Goal: Transaction & Acquisition: Purchase product/service

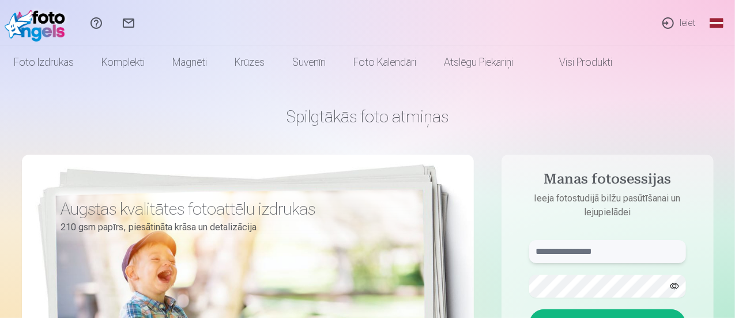
click at [598, 248] on input "text" at bounding box center [607, 251] width 157 height 23
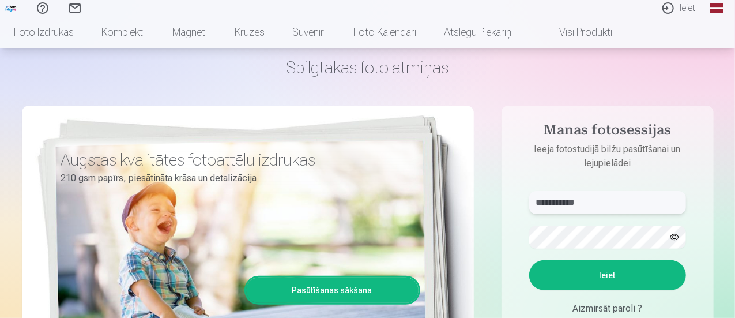
scroll to position [50, 0]
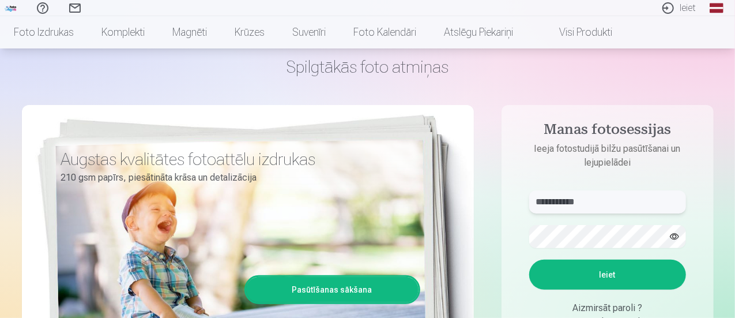
type input "**********"
click at [601, 276] on button "Ieiet" at bounding box center [607, 274] width 157 height 30
click at [628, 267] on button "Ieiet" at bounding box center [607, 274] width 157 height 30
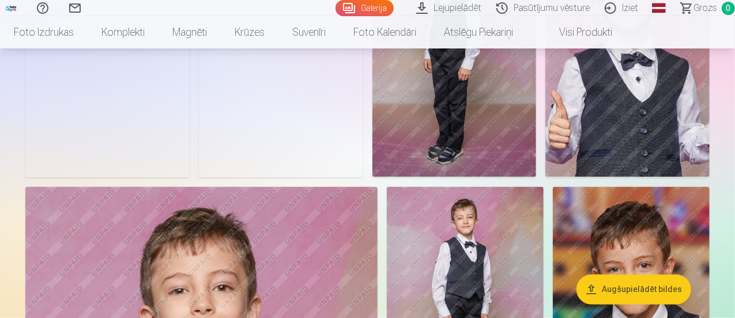
scroll to position [938, 0]
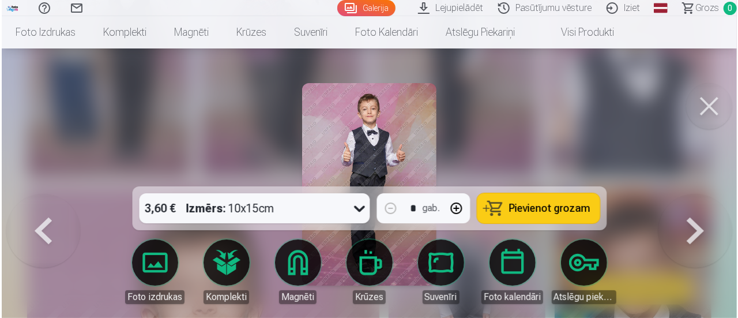
scroll to position [941, 0]
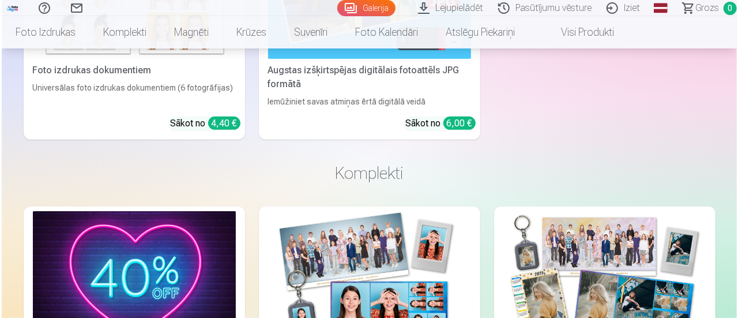
scroll to position [6776, 0]
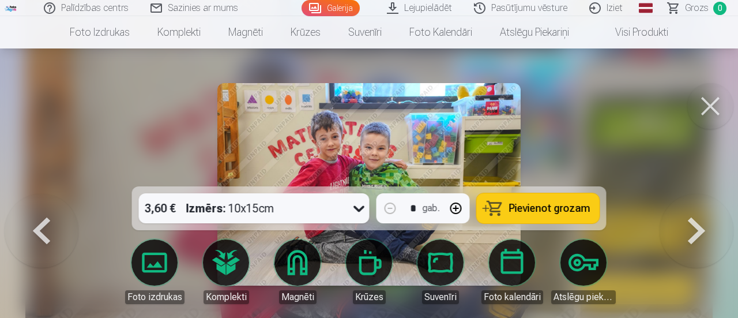
click at [526, 203] on span "Pievienot grozam" at bounding box center [549, 208] width 81 height 10
click at [709, 102] on button at bounding box center [710, 106] width 46 height 46
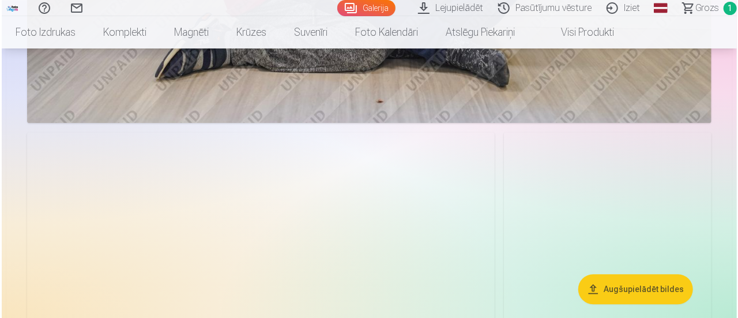
scroll to position [3720, 0]
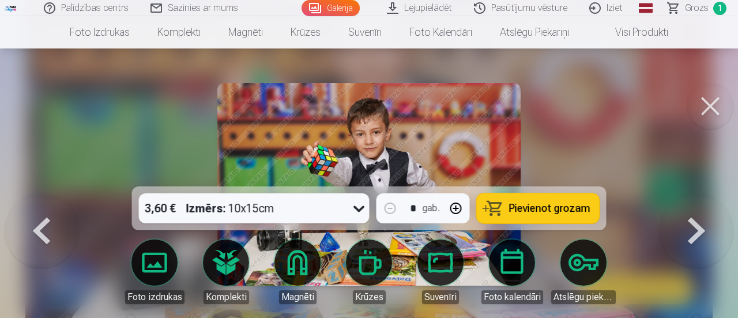
click at [544, 203] on span "Pievienot grozam" at bounding box center [549, 208] width 81 height 10
click at [708, 103] on button at bounding box center [710, 106] width 46 height 46
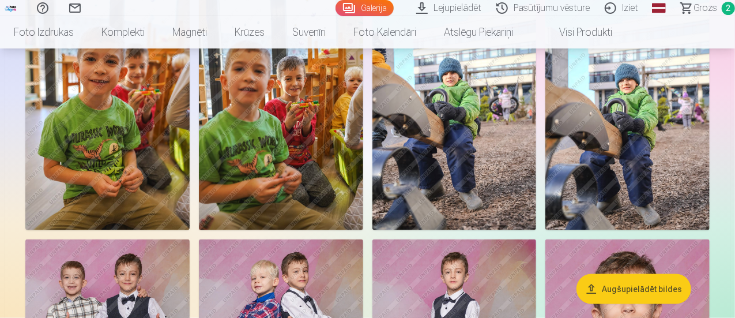
scroll to position [613, 0]
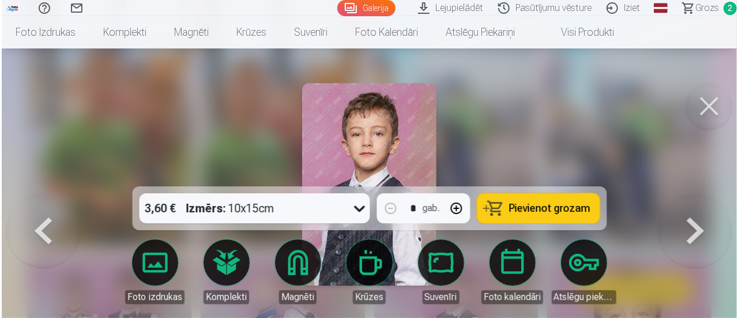
scroll to position [614, 0]
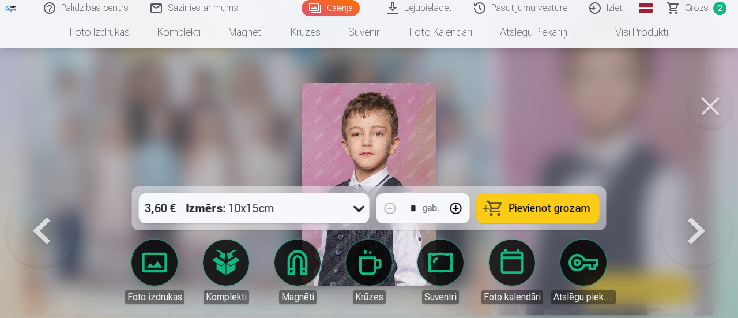
click at [546, 215] on button "Pievienot grozam" at bounding box center [538, 208] width 123 height 30
click at [710, 114] on button at bounding box center [710, 106] width 46 height 46
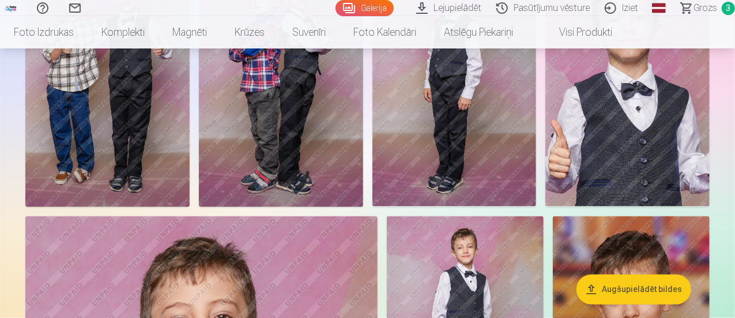
scroll to position [860, 0]
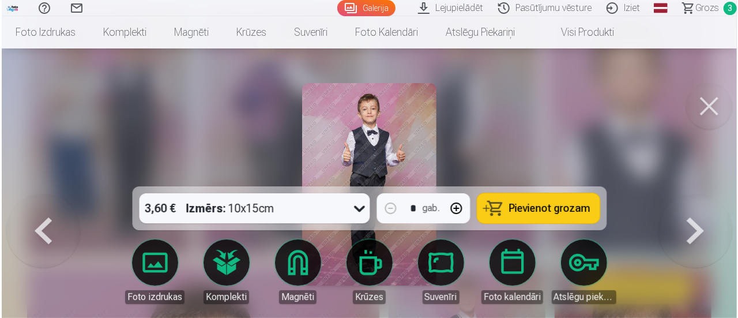
scroll to position [862, 0]
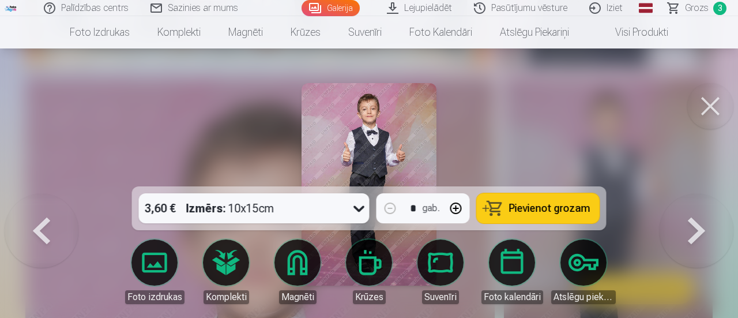
click at [544, 209] on span "Pievienot grozam" at bounding box center [549, 208] width 81 height 10
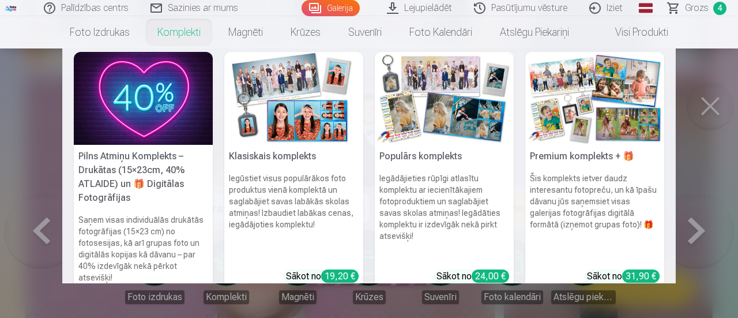
scroll to position [0, 0]
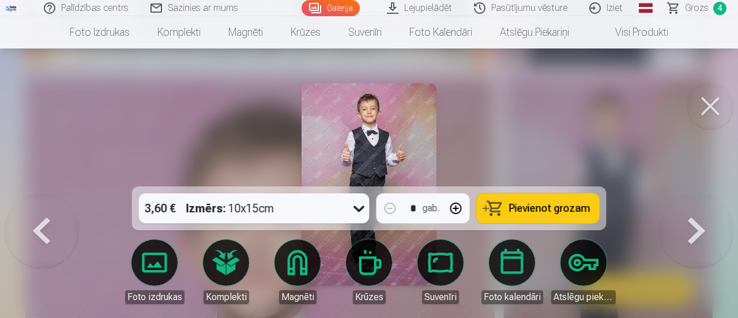
click at [712, 107] on button at bounding box center [710, 106] width 46 height 46
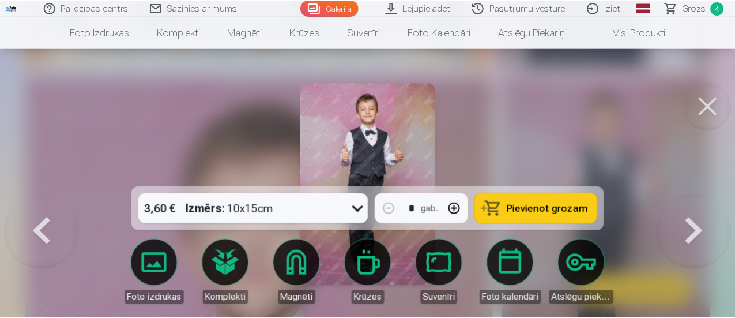
scroll to position [860, 0]
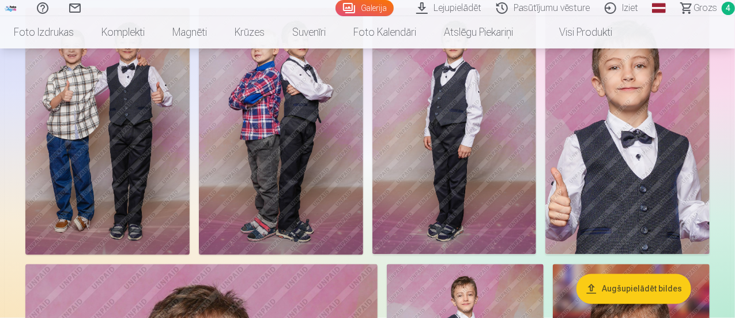
click at [693, 6] on span "Grozs" at bounding box center [705, 8] width 24 height 14
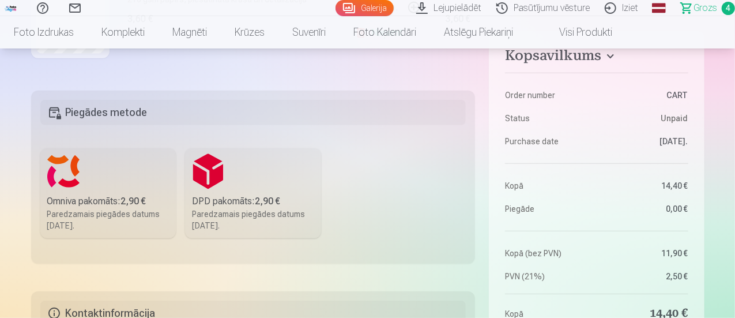
scroll to position [237, 0]
click at [73, 202] on div "Omniva pakomāts : 2,90 €" at bounding box center [108, 201] width 122 height 14
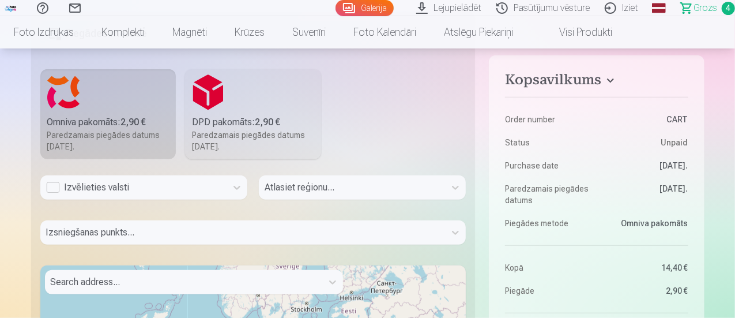
scroll to position [316, 0]
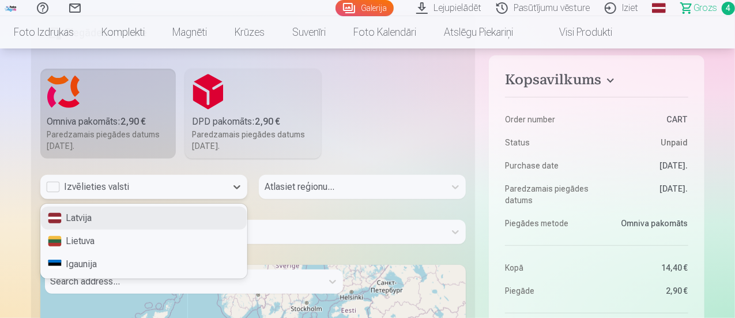
click at [52, 188] on div "Izvēlieties valsti" at bounding box center [133, 187] width 175 height 14
click at [82, 218] on div "Latvija" at bounding box center [144, 217] width 206 height 23
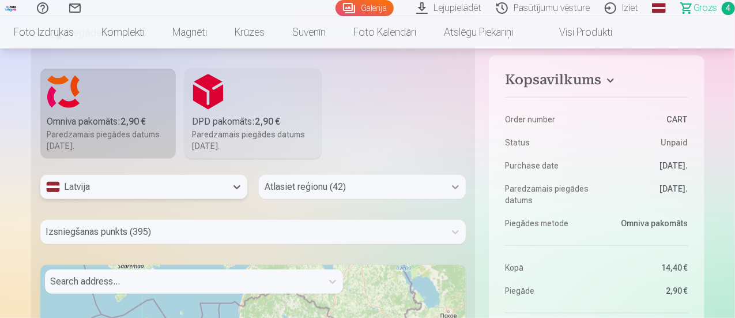
scroll to position [380, 0]
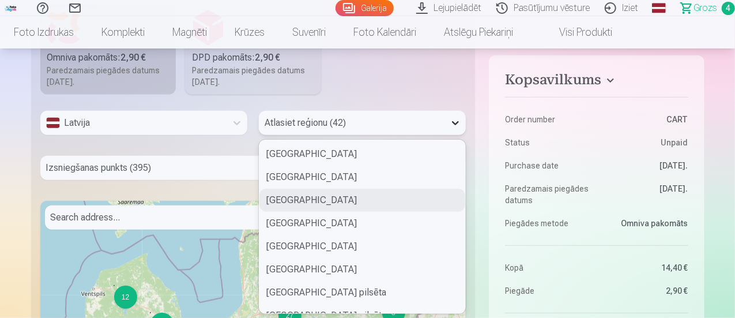
click at [455, 135] on div "42 results available. Use Up and Down to choose options, press Enter to select …" at bounding box center [362, 123] width 207 height 24
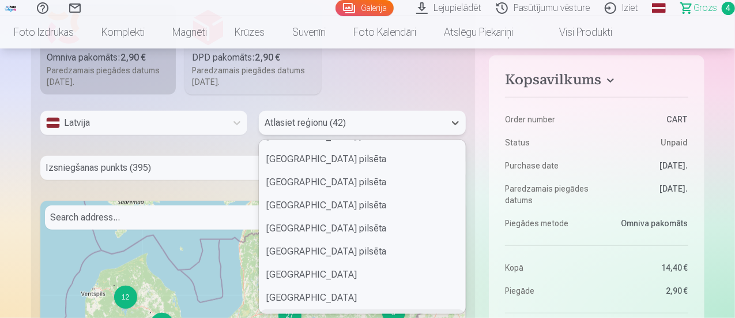
scroll to position [157, 0]
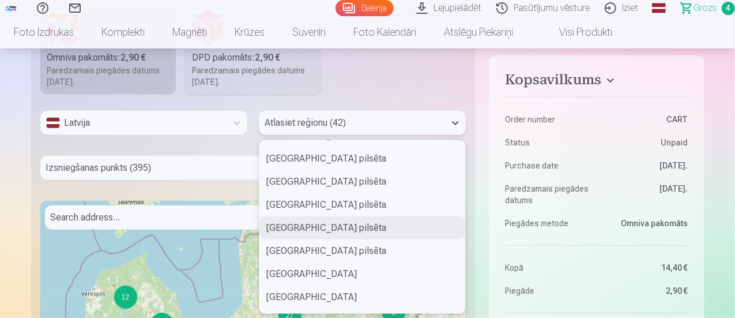
click at [360, 229] on div "Rīgas pilsēta" at bounding box center [362, 227] width 206 height 23
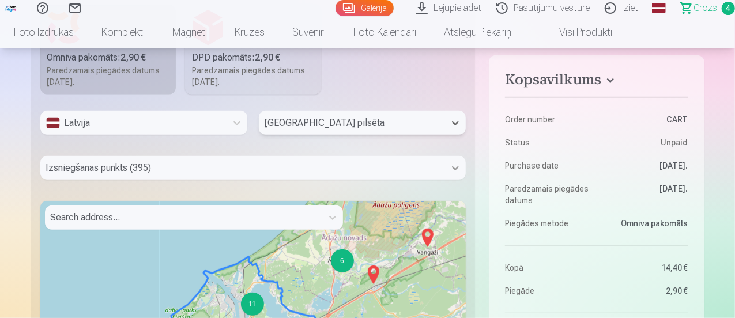
scroll to position [425, 0]
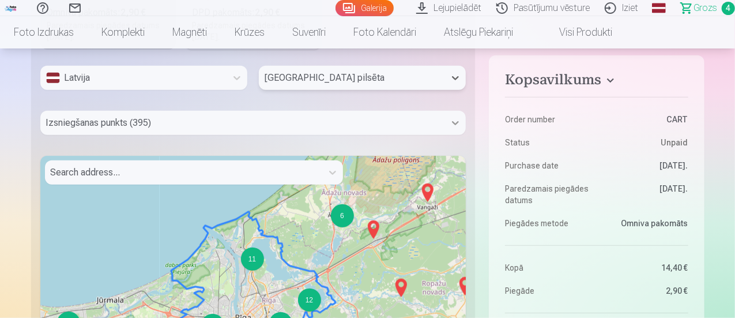
click at [455, 135] on div "Izsniegšanas punkts (395)" at bounding box center [253, 123] width 426 height 24
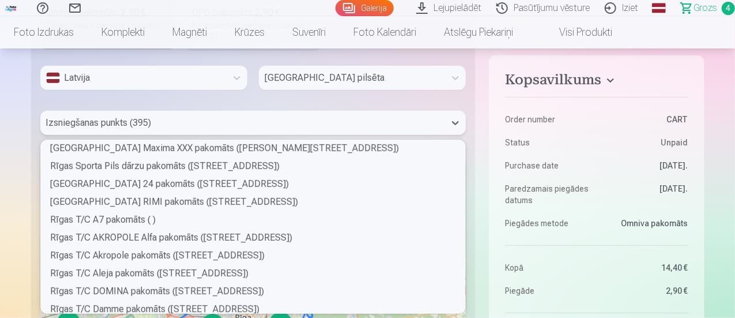
scroll to position [4720, 0]
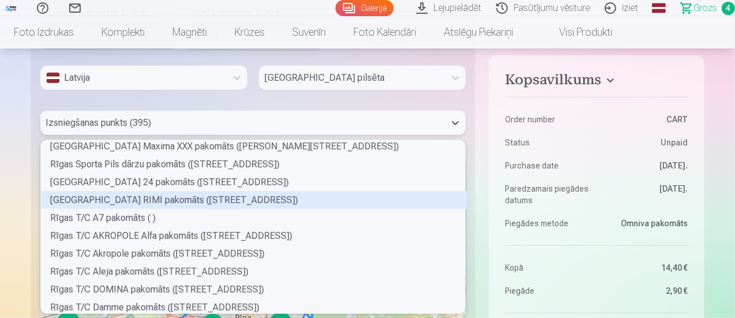
click at [210, 199] on div "Rīgas Stirnu ielas RIMI pakomāts (Stirnu iela 26)" at bounding box center [254, 200] width 426 height 18
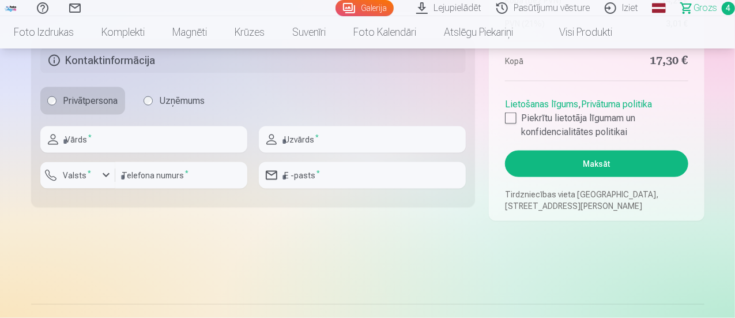
scroll to position [881, 0]
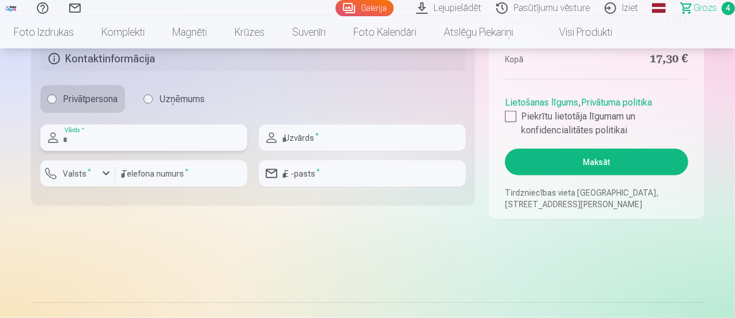
click at [122, 138] on input "text" at bounding box center [143, 138] width 207 height 27
type input "******"
click at [340, 139] on input "text" at bounding box center [362, 138] width 207 height 27
type input "*******"
click at [108, 169] on div "button" at bounding box center [106, 174] width 14 height 14
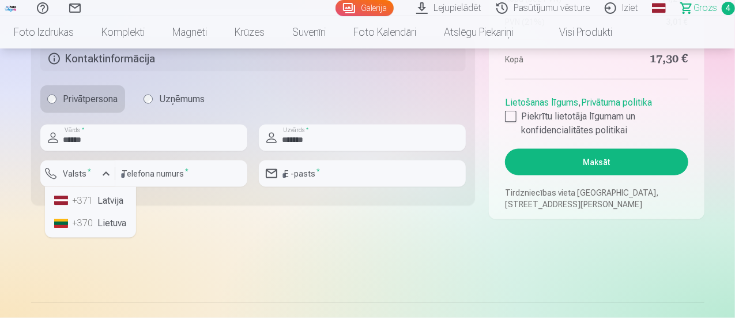
click at [106, 198] on li "+371 Latvija" at bounding box center [91, 200] width 82 height 23
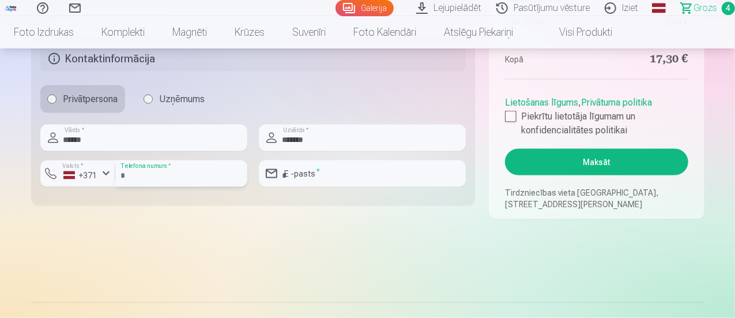
click at [189, 173] on input "number" at bounding box center [181, 173] width 132 height 27
type input "********"
click at [316, 172] on input "email" at bounding box center [362, 173] width 207 height 27
type input "**********"
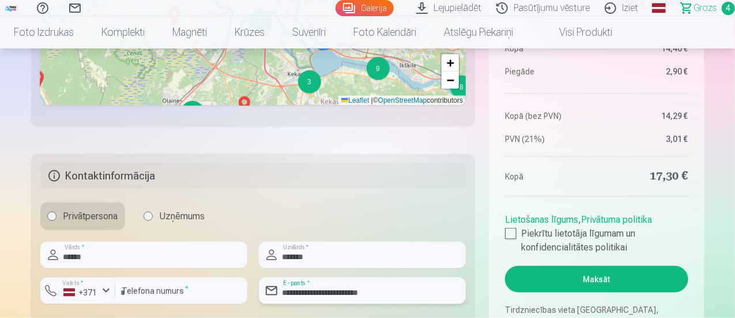
scroll to position [757, 0]
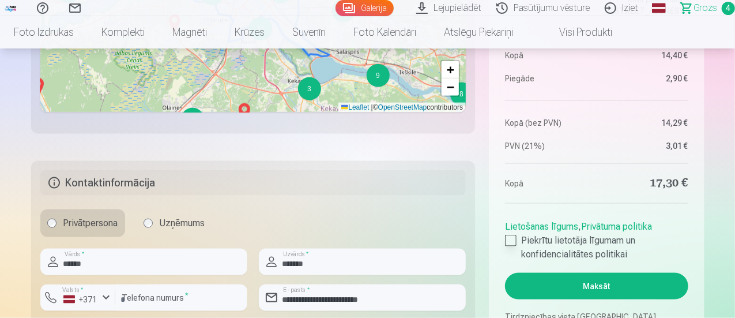
click at [511, 239] on div at bounding box center [511, 241] width 12 height 12
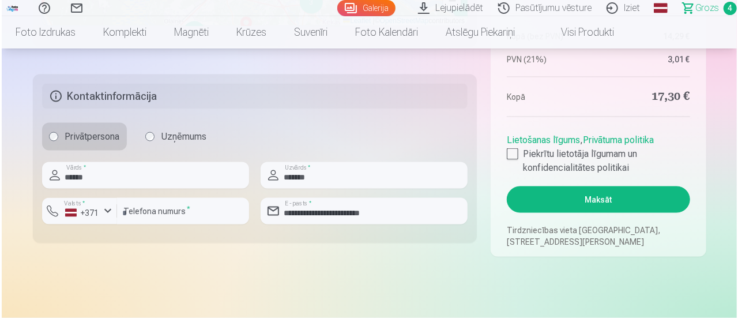
scroll to position [844, 0]
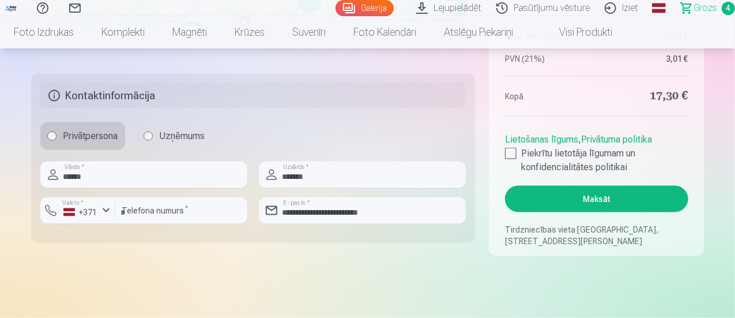
click at [597, 191] on button "Maksāt" at bounding box center [596, 199] width 183 height 27
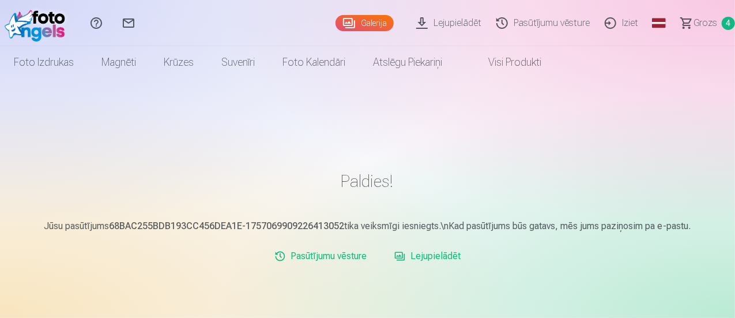
click at [601, 24] on link "Iziet" at bounding box center [623, 23] width 48 height 46
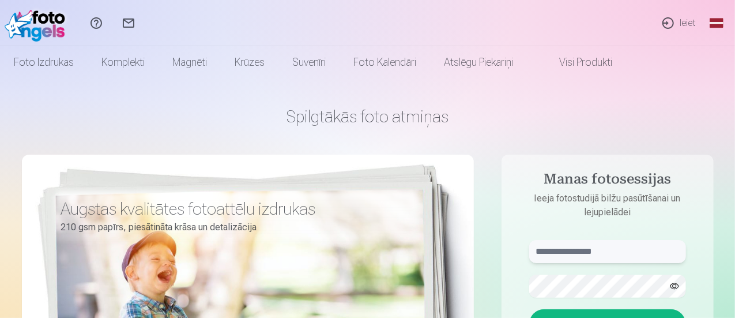
click at [559, 250] on input "text" at bounding box center [607, 251] width 157 height 23
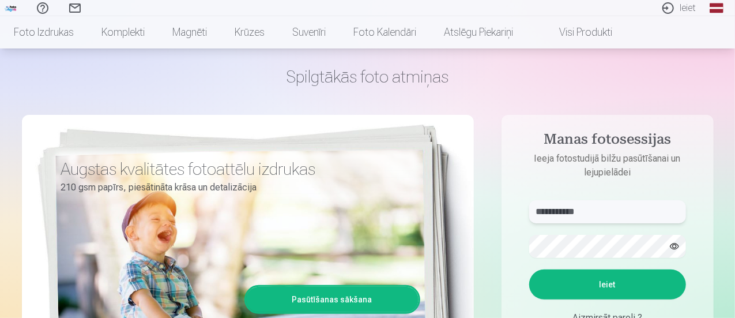
scroll to position [45, 0]
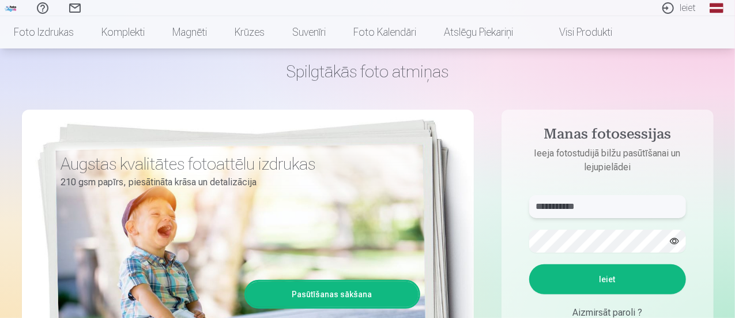
type input "**********"
click at [591, 286] on button "Ieiet" at bounding box center [607, 279] width 157 height 30
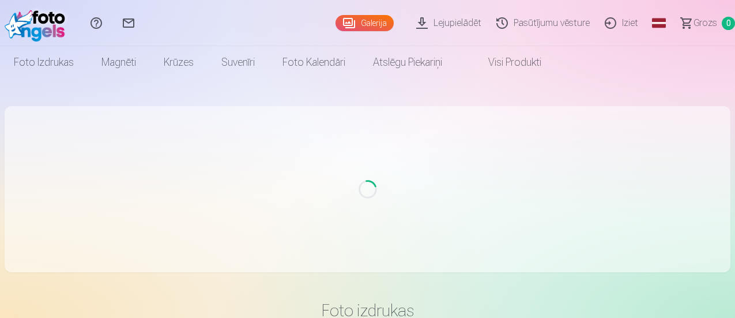
scroll to position [45, 0]
